Goal: Task Accomplishment & Management: Use online tool/utility

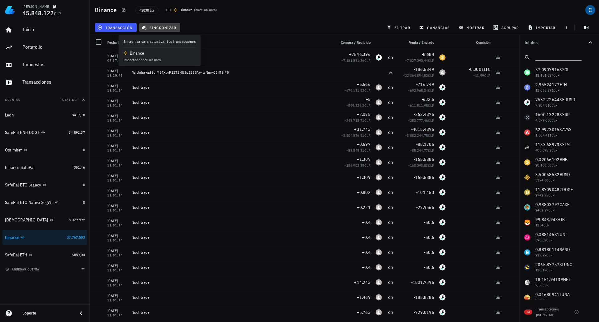
click at [165, 27] on span "sincronizar" at bounding box center [159, 27] width 33 height 5
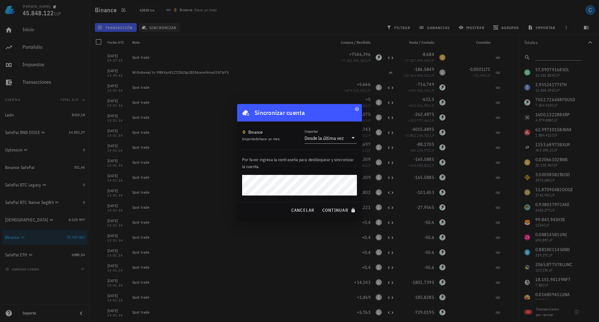
click at [269, 161] on button "continuar" at bounding box center [339, 209] width 40 height 11
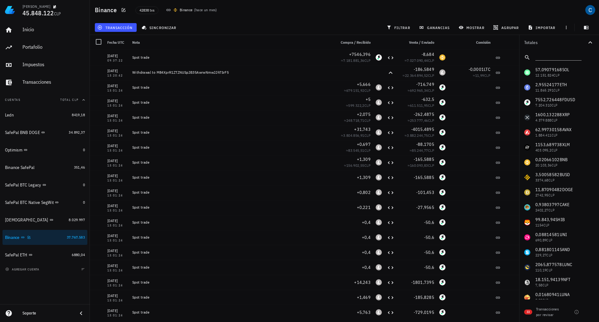
click at [12, 161] on div "Binance" at bounding box center [12, 237] width 15 height 5
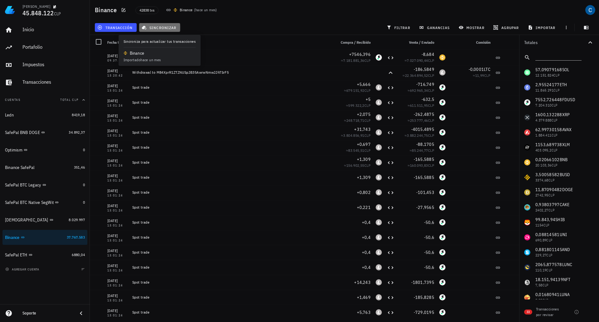
click at [161, 27] on span "sincronizar" at bounding box center [159, 27] width 33 height 5
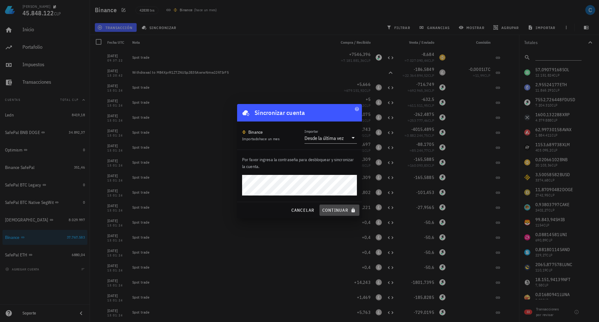
click at [269, 161] on span "continuar" at bounding box center [339, 210] width 35 height 6
